Goal: Information Seeking & Learning: Learn about a topic

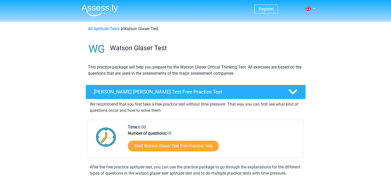
scroll to position [25, 0]
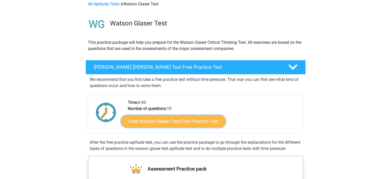
click at [176, 123] on link "Start Watson Glaser Test Free Practice Test" at bounding box center [173, 121] width 105 height 12
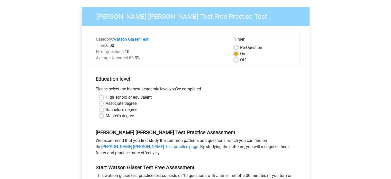
scroll to position [36, 0]
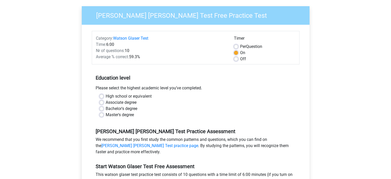
click at [106, 96] on label "High school or equivalent" at bounding box center [129, 96] width 46 height 6
click at [100, 96] on input "High school or equivalent" at bounding box center [101, 95] width 4 height 5
radio input "true"
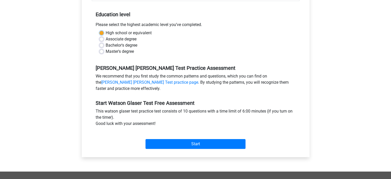
scroll to position [104, 0]
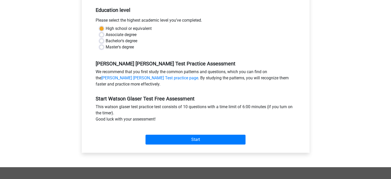
click at [177, 134] on div "Start" at bounding box center [196, 135] width 208 height 18
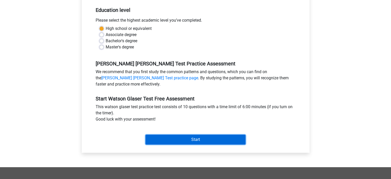
click at [176, 137] on input "Start" at bounding box center [195, 139] width 100 height 10
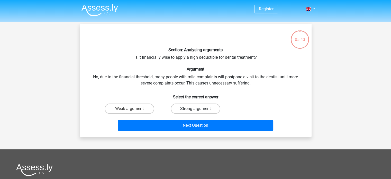
click at [187, 105] on label "Strong argument" at bounding box center [196, 108] width 50 height 10
click at [195, 108] on input "Strong argument" at bounding box center [196, 109] width 3 height 3
radio input "true"
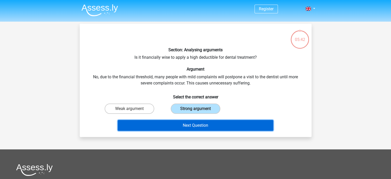
click at [187, 126] on button "Next Question" at bounding box center [195, 125] width 155 height 11
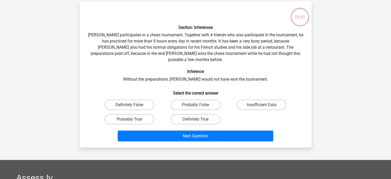
scroll to position [24, 0]
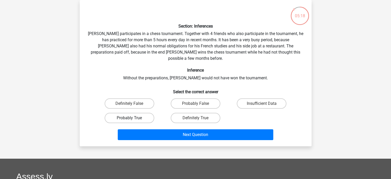
click at [140, 113] on label "Probably True" at bounding box center [130, 118] width 50 height 10
click at [133, 118] on input "Probably True" at bounding box center [130, 119] width 3 height 3
radio input "true"
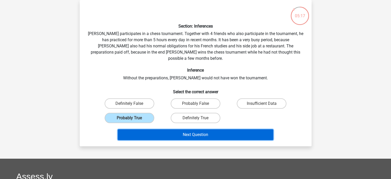
click at [188, 129] on button "Next Question" at bounding box center [195, 134] width 155 height 11
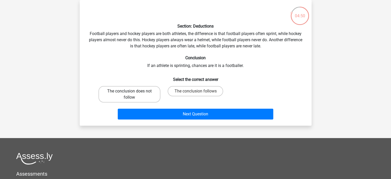
click at [140, 95] on label "The conclusion does not follow" at bounding box center [129, 94] width 62 height 16
click at [133, 94] on input "The conclusion does not follow" at bounding box center [130, 92] width 3 height 3
radio input "true"
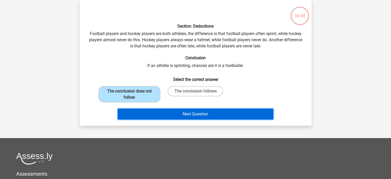
click at [179, 114] on button "Next Question" at bounding box center [195, 113] width 155 height 11
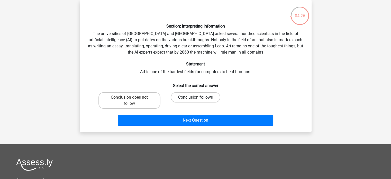
click at [203, 97] on label "Conclusion follows" at bounding box center [196, 97] width 50 height 10
click at [199, 97] on input "Conclusion follows" at bounding box center [196, 98] width 3 height 3
radio input "true"
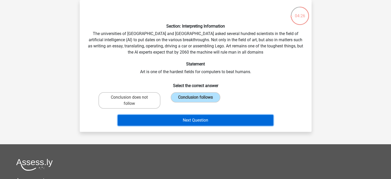
click at [203, 121] on button "Next Question" at bounding box center [195, 120] width 155 height 11
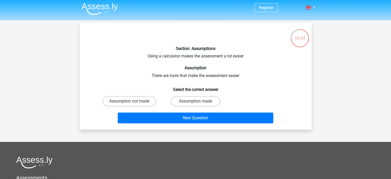
scroll to position [0, 0]
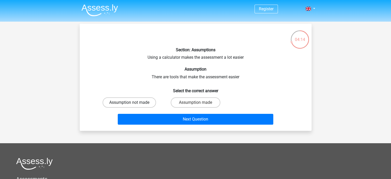
click at [143, 101] on label "Assumption not made" at bounding box center [129, 102] width 53 height 10
click at [133, 102] on input "Assumption not made" at bounding box center [130, 103] width 3 height 3
radio input "true"
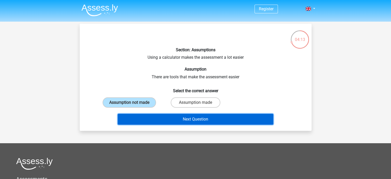
click at [176, 121] on button "Next Question" at bounding box center [195, 119] width 155 height 11
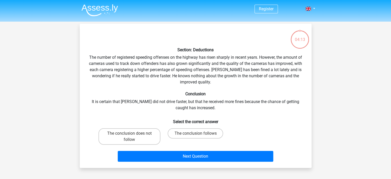
scroll to position [24, 0]
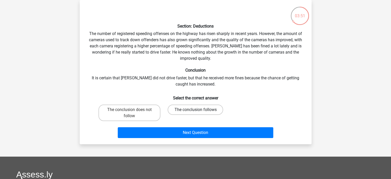
click at [197, 107] on label "The conclusion follows" at bounding box center [195, 109] width 55 height 10
click at [197, 109] on input "The conclusion follows" at bounding box center [196, 110] width 3 height 3
radio input "true"
click at [150, 111] on label "The conclusion does not follow" at bounding box center [129, 112] width 62 height 16
click at [133, 111] on input "The conclusion does not follow" at bounding box center [130, 110] width 3 height 3
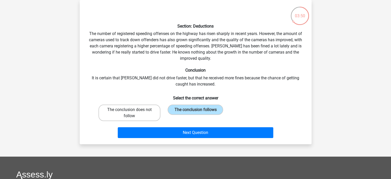
radio input "true"
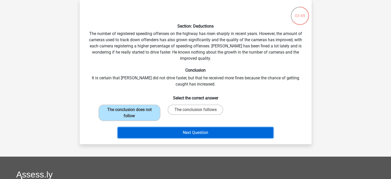
click at [200, 133] on button "Next Question" at bounding box center [195, 132] width 155 height 11
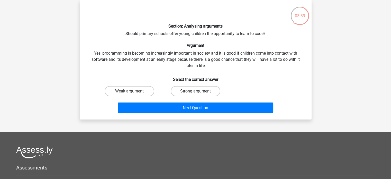
click at [206, 89] on label "Strong argument" at bounding box center [196, 91] width 50 height 10
click at [199, 91] on input "Strong argument" at bounding box center [196, 92] width 3 height 3
radio input "true"
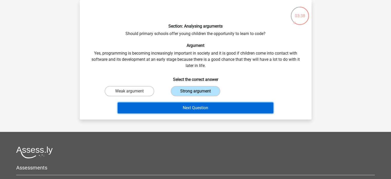
click at [197, 106] on button "Next Question" at bounding box center [195, 107] width 155 height 11
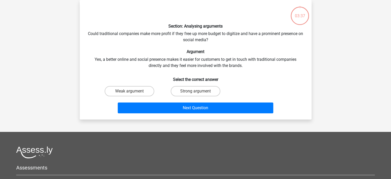
scroll to position [0, 0]
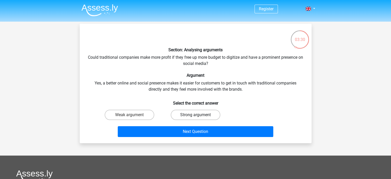
click at [192, 119] on label "Strong argument" at bounding box center [196, 114] width 50 height 10
click at [195, 118] on input "Strong argument" at bounding box center [196, 116] width 3 height 3
radio input "true"
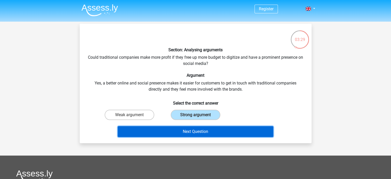
click at [189, 133] on button "Next Question" at bounding box center [195, 131] width 155 height 11
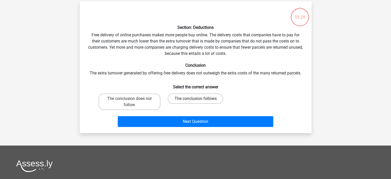
scroll to position [24, 0]
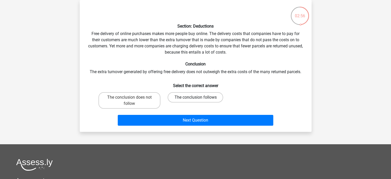
click at [174, 95] on label "The conclusion follows" at bounding box center [195, 97] width 55 height 10
click at [195, 97] on input "The conclusion follows" at bounding box center [196, 98] width 3 height 3
radio input "true"
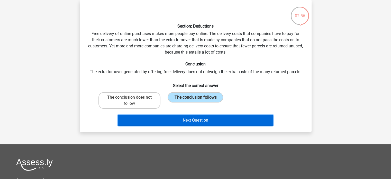
click at [178, 120] on button "Next Question" at bounding box center [195, 120] width 155 height 11
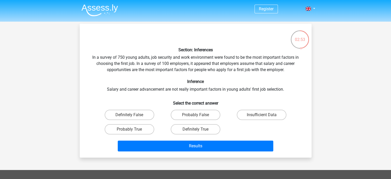
scroll to position [0, 0]
click at [209, 115] on label "Probably False" at bounding box center [196, 114] width 50 height 10
click at [199, 115] on input "Probably False" at bounding box center [196, 116] width 3 height 3
radio input "true"
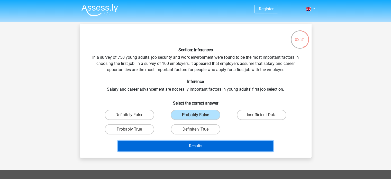
click at [213, 144] on button "Results" at bounding box center [195, 145] width 155 height 11
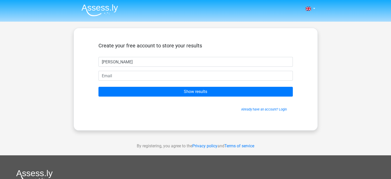
type input "ben Tenenbaum"
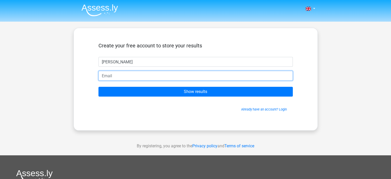
click at [131, 77] on input "email" at bounding box center [195, 76] width 194 height 10
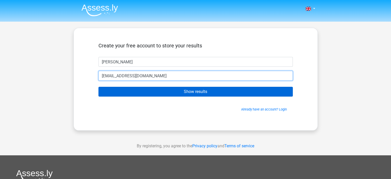
type input "bentenen@icloud.com"
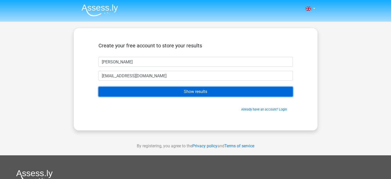
click at [145, 92] on input "Show results" at bounding box center [195, 92] width 194 height 10
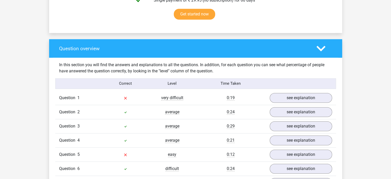
scroll to position [354, 0]
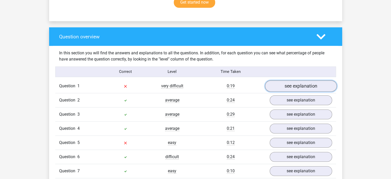
click at [291, 87] on link "see explanation" at bounding box center [301, 85] width 72 height 11
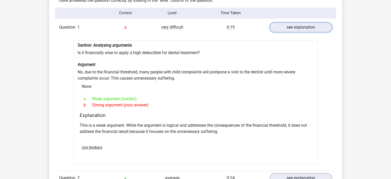
scroll to position [413, 0]
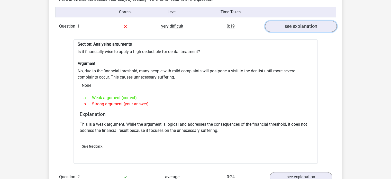
click at [294, 31] on link "see explanation" at bounding box center [301, 26] width 72 height 11
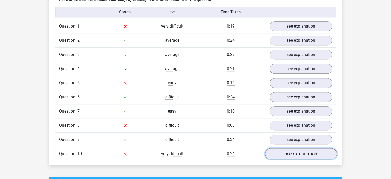
click at [294, 153] on link "see explanation" at bounding box center [301, 153] width 72 height 11
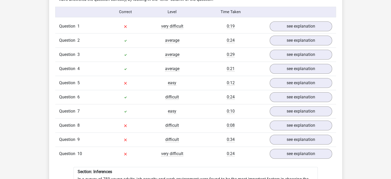
drag, startPoint x: 211, startPoint y: 98, endPoint x: 208, endPoint y: 93, distance: 6.1
click at [208, 94] on div "0:24" at bounding box center [231, 97] width 70 height 6
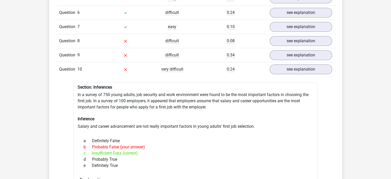
scroll to position [500, 0]
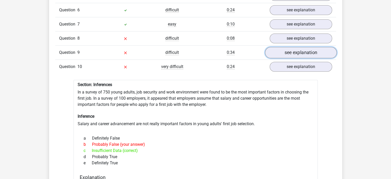
click at [291, 48] on link "see explanation" at bounding box center [301, 52] width 72 height 11
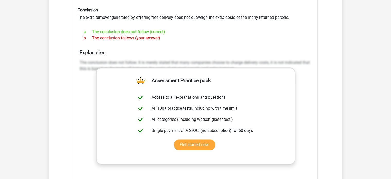
scroll to position [598, 0]
click at [213, 140] on link "Get started now" at bounding box center [194, 145] width 41 height 11
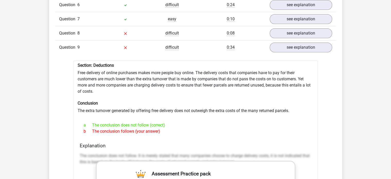
scroll to position [457, 0]
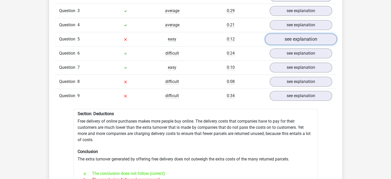
click at [278, 40] on link "see explanation" at bounding box center [301, 38] width 72 height 11
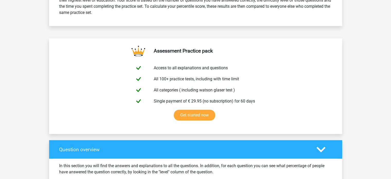
scroll to position [155, 0]
